Goal: Transaction & Acquisition: Purchase product/service

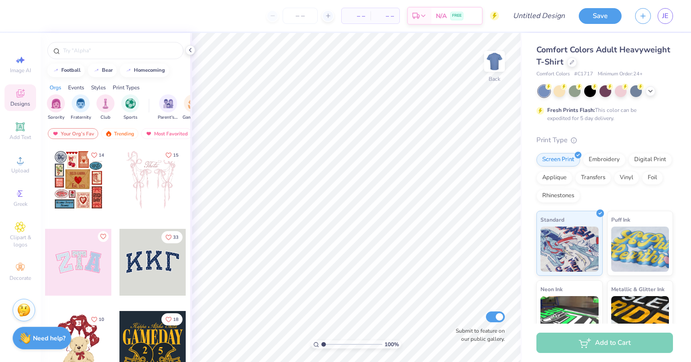
click at [152, 262] on div at bounding box center [152, 262] width 67 height 67
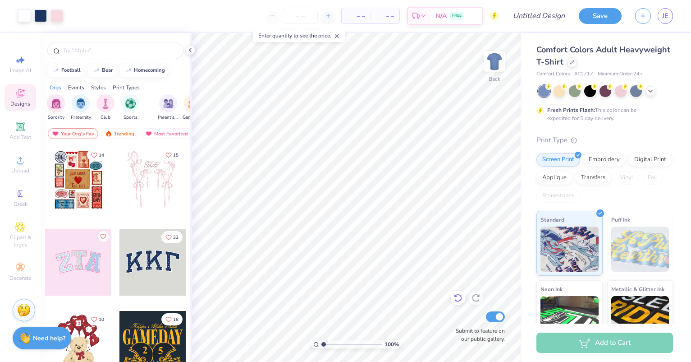
click at [459, 294] on icon at bounding box center [458, 297] width 9 height 9
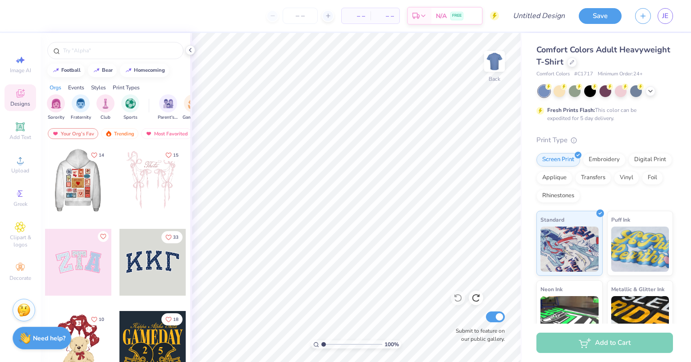
click at [137, 332] on div at bounding box center [152, 344] width 67 height 67
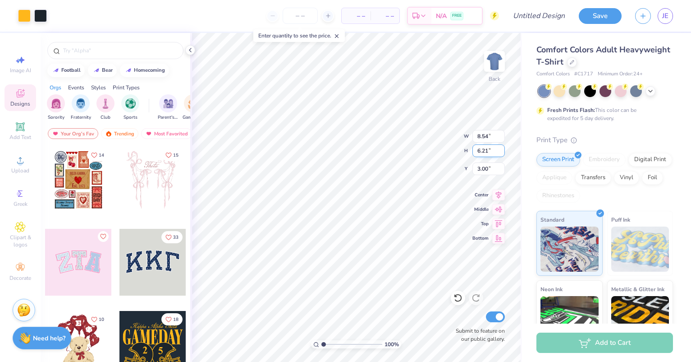
type input "8.54"
type input "6.21"
click at [379, 273] on li "Ungroup" at bounding box center [388, 275] width 71 height 18
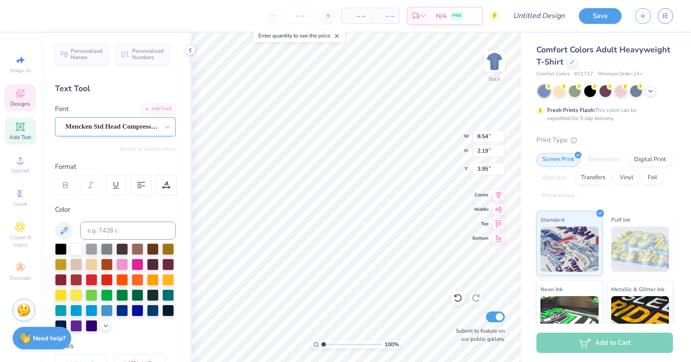
click at [152, 127] on div "Mencken Std Head Compress ExtraBold" at bounding box center [111, 126] width 95 height 14
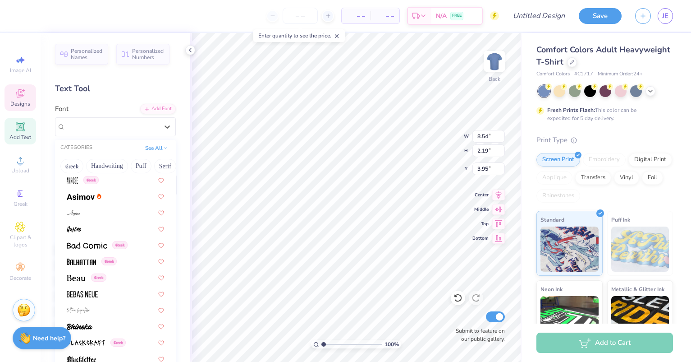
scroll to position [437, 0]
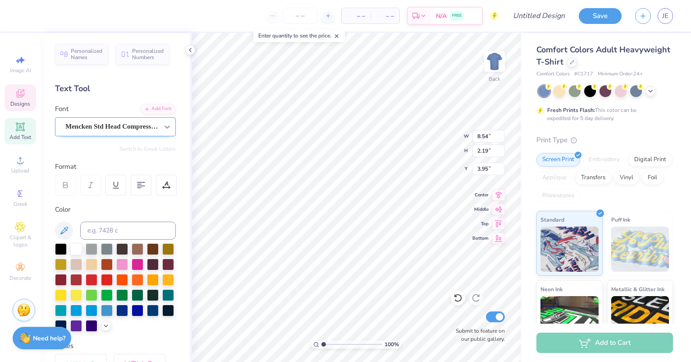
click at [163, 123] on icon at bounding box center [167, 126] width 9 height 9
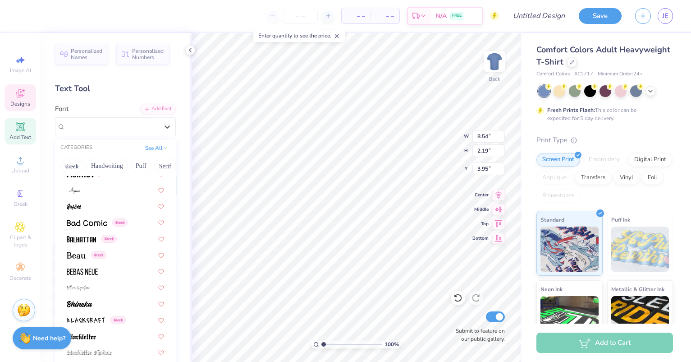
scroll to position [406, 0]
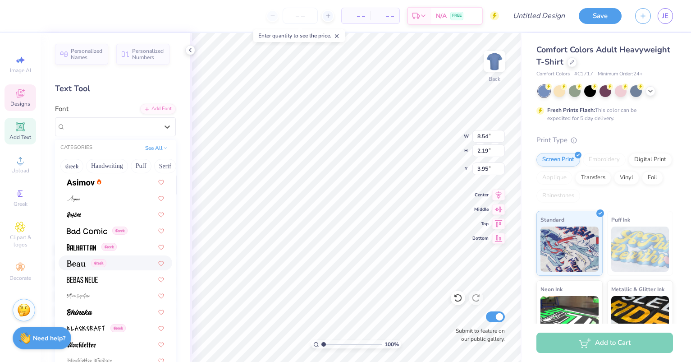
click at [124, 262] on div "Greek" at bounding box center [115, 262] width 97 height 9
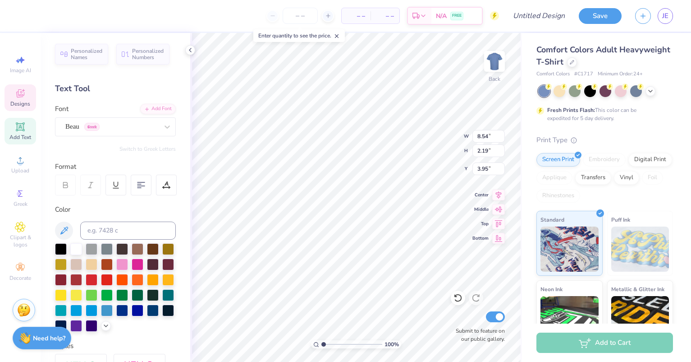
type input "13.80"
type input "2.22"
type input "3.93"
click at [191, 49] on icon at bounding box center [190, 49] width 7 height 7
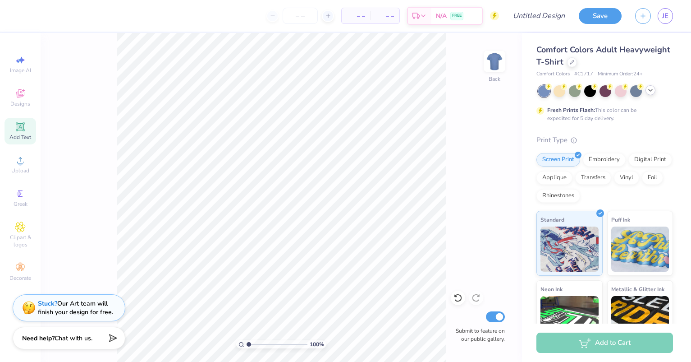
click at [649, 89] on polyline at bounding box center [651, 90] width 4 height 2
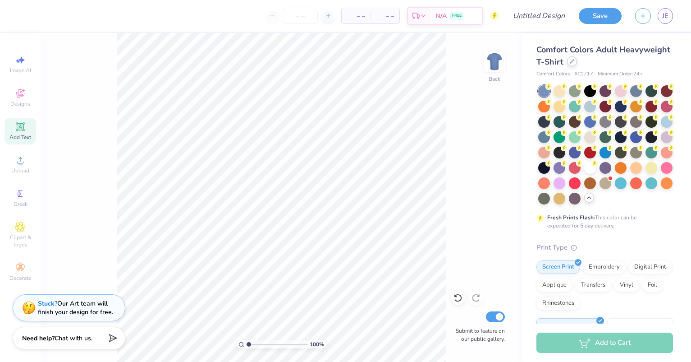
click at [574, 63] on icon at bounding box center [572, 62] width 4 height 4
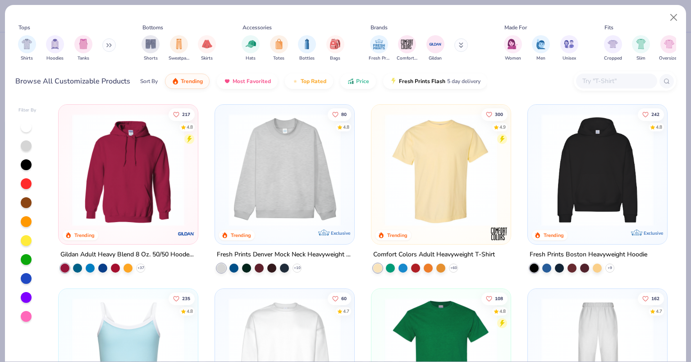
click at [613, 79] on input "text" at bounding box center [616, 81] width 69 height 10
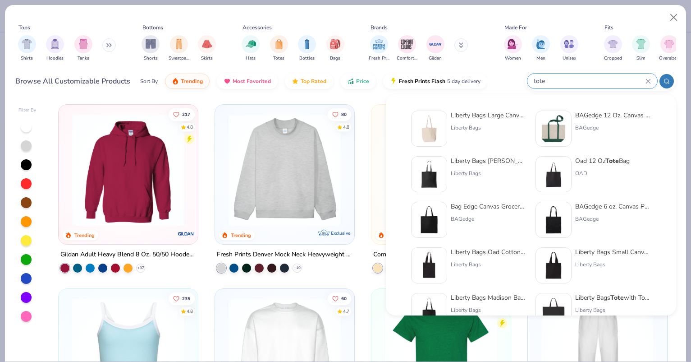
type input "tote"
click at [582, 117] on div "BAGedge 12 Oz. Canvas Boat Tote" at bounding box center [613, 114] width 76 height 9
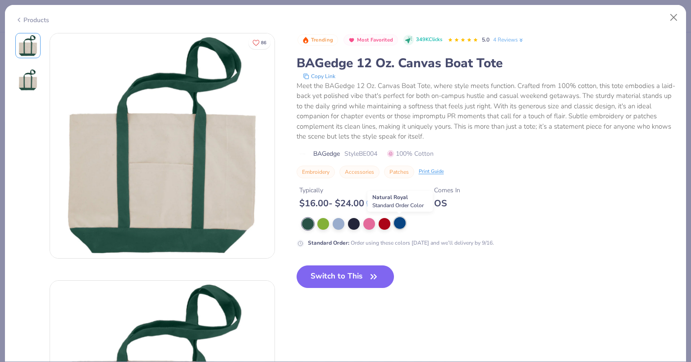
click at [403, 221] on div at bounding box center [400, 223] width 12 height 12
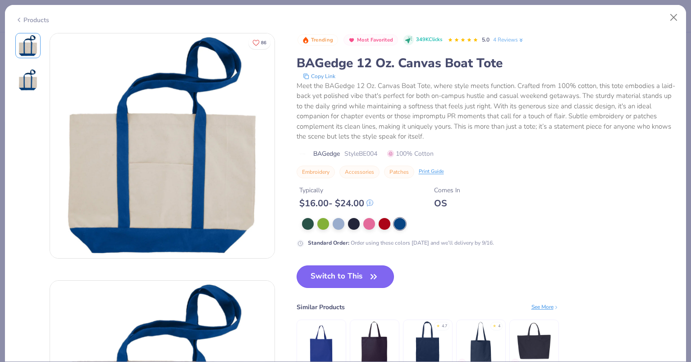
click at [319, 272] on button "Switch to This" at bounding box center [346, 276] width 98 height 23
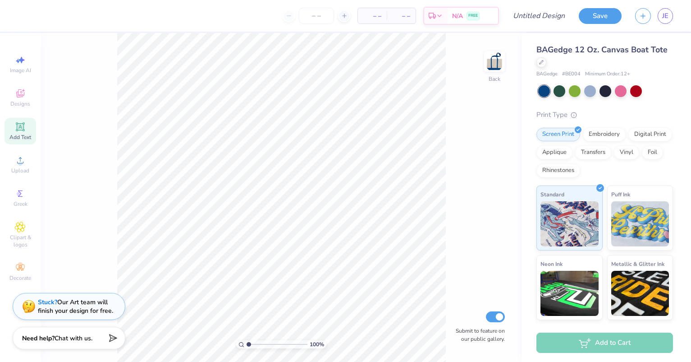
click at [50, 301] on strong "Stuck?" at bounding box center [47, 302] width 19 height 9
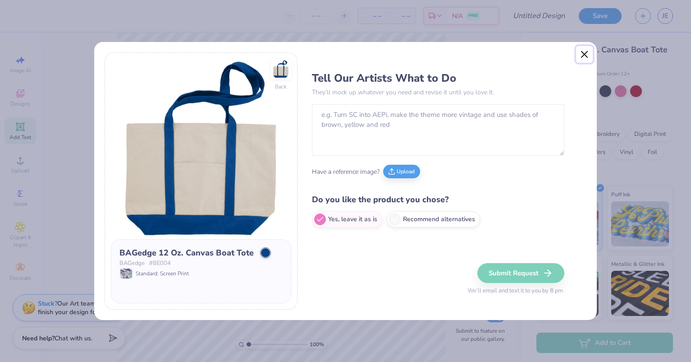
click at [585, 56] on button "Close" at bounding box center [584, 54] width 17 height 17
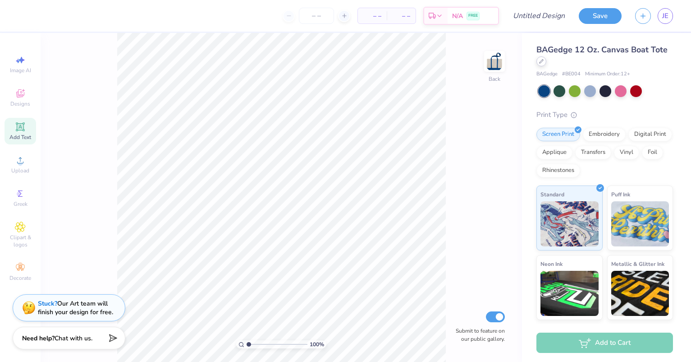
click at [544, 62] on icon at bounding box center [541, 61] width 5 height 5
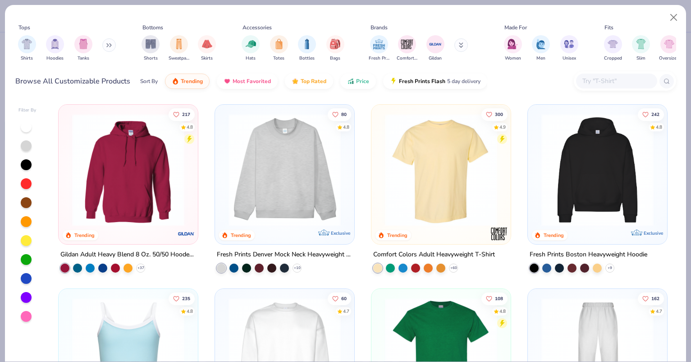
click at [603, 83] on input "text" at bounding box center [616, 81] width 69 height 10
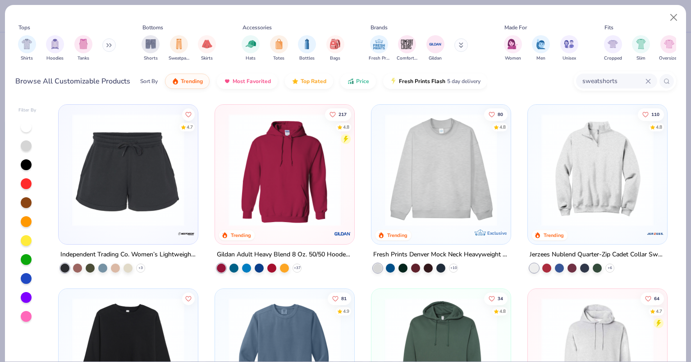
drag, startPoint x: 622, startPoint y: 82, endPoint x: 577, endPoint y: 80, distance: 44.7
click at [577, 80] on div "sweatshorts" at bounding box center [616, 80] width 81 height 15
type input "shorts"
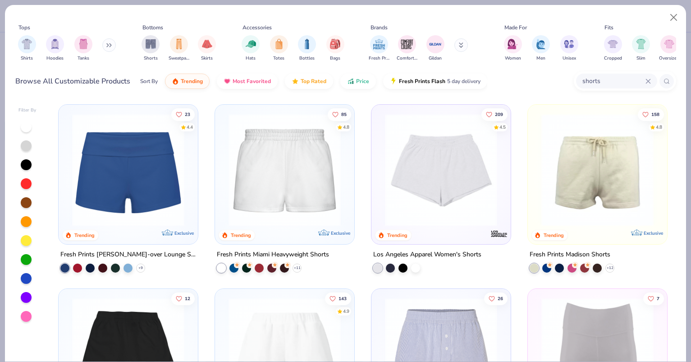
scroll to position [6, 0]
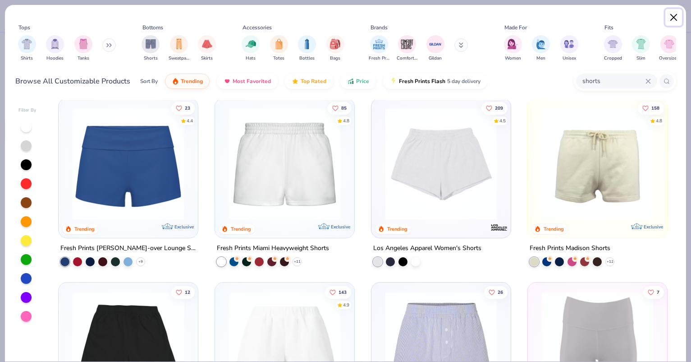
drag, startPoint x: 677, startPoint y: 16, endPoint x: 691, endPoint y: 40, distance: 27.7
click at [677, 16] on button "Close" at bounding box center [674, 17] width 17 height 17
